Goal: Information Seeking & Learning: Learn about a topic

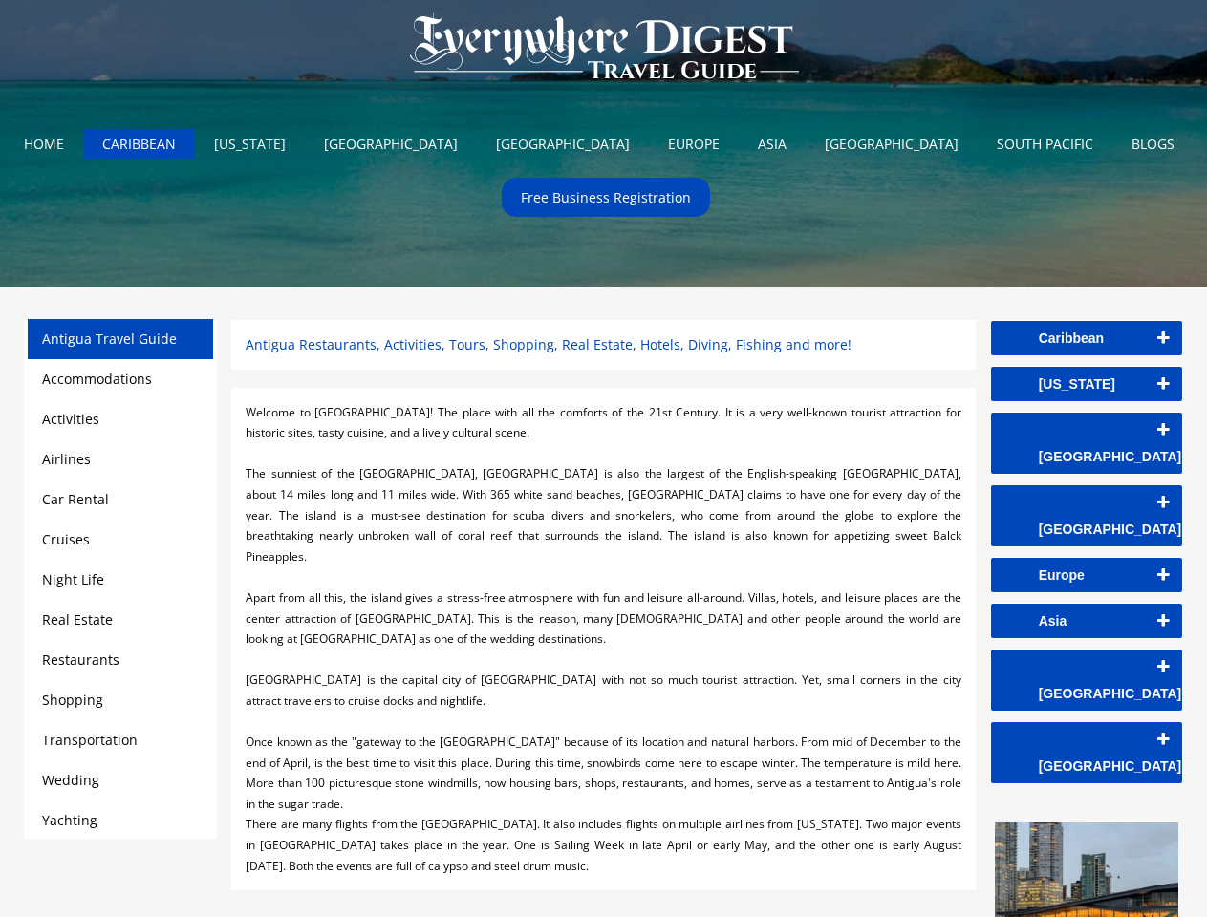
click at [603, 459] on div at bounding box center [603, 453] width 715 height 21
click at [604, 51] on img at bounding box center [604, 48] width 426 height 96
click at [1086, 338] on link "Caribbean" at bounding box center [1086, 338] width 191 height 34
click at [1086, 384] on link "[US_STATE]" at bounding box center [1086, 384] width 191 height 34
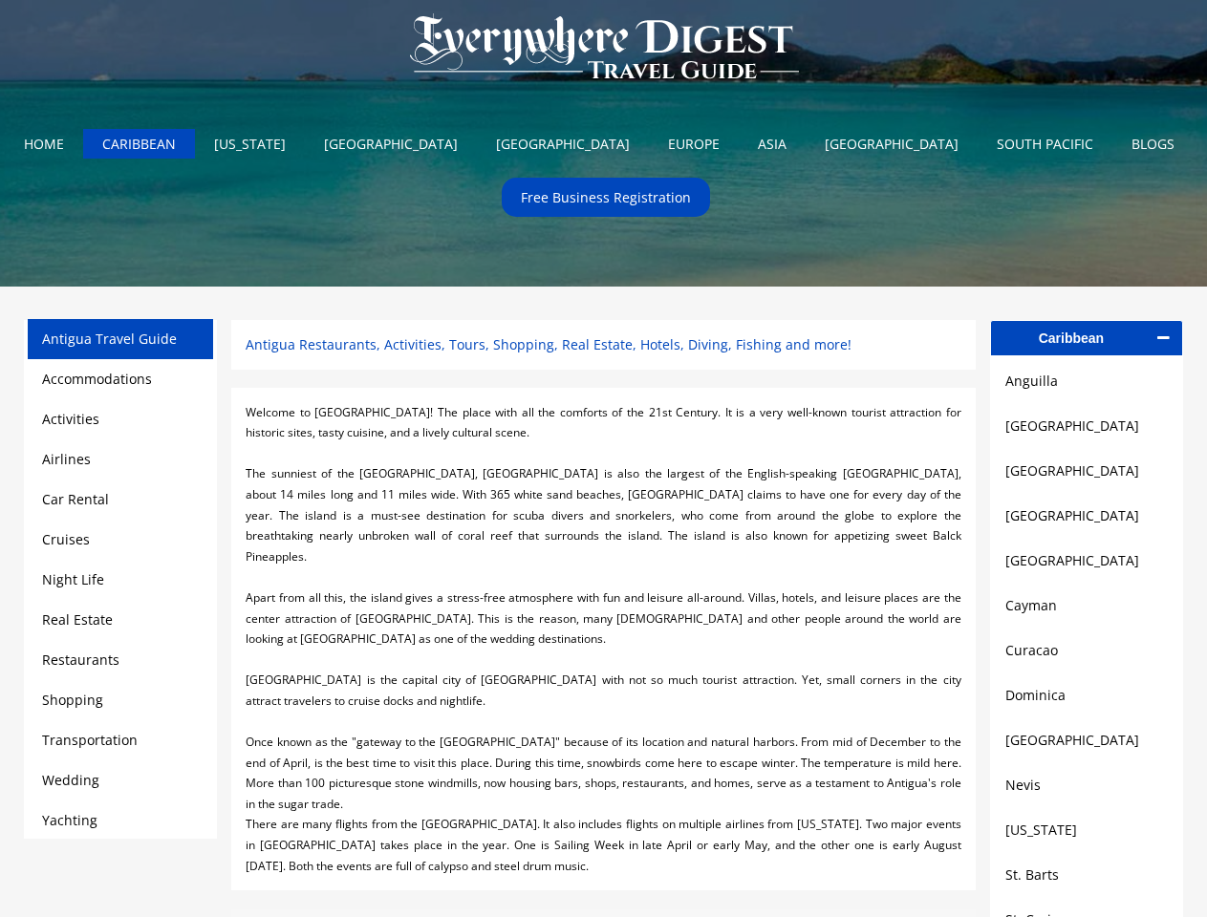
click at [1086, 430] on link "[GEOGRAPHIC_DATA]" at bounding box center [1086, 426] width 162 height 23
click at [1086, 476] on link "[GEOGRAPHIC_DATA]" at bounding box center [1086, 471] width 162 height 23
click at [1086, 522] on link "[GEOGRAPHIC_DATA]" at bounding box center [1086, 515] width 162 height 23
click at [1086, 568] on link "[GEOGRAPHIC_DATA]" at bounding box center [1086, 560] width 162 height 23
click at [1086, 613] on link "Cayman" at bounding box center [1086, 605] width 162 height 23
